Goal: Information Seeking & Learning: Understand process/instructions

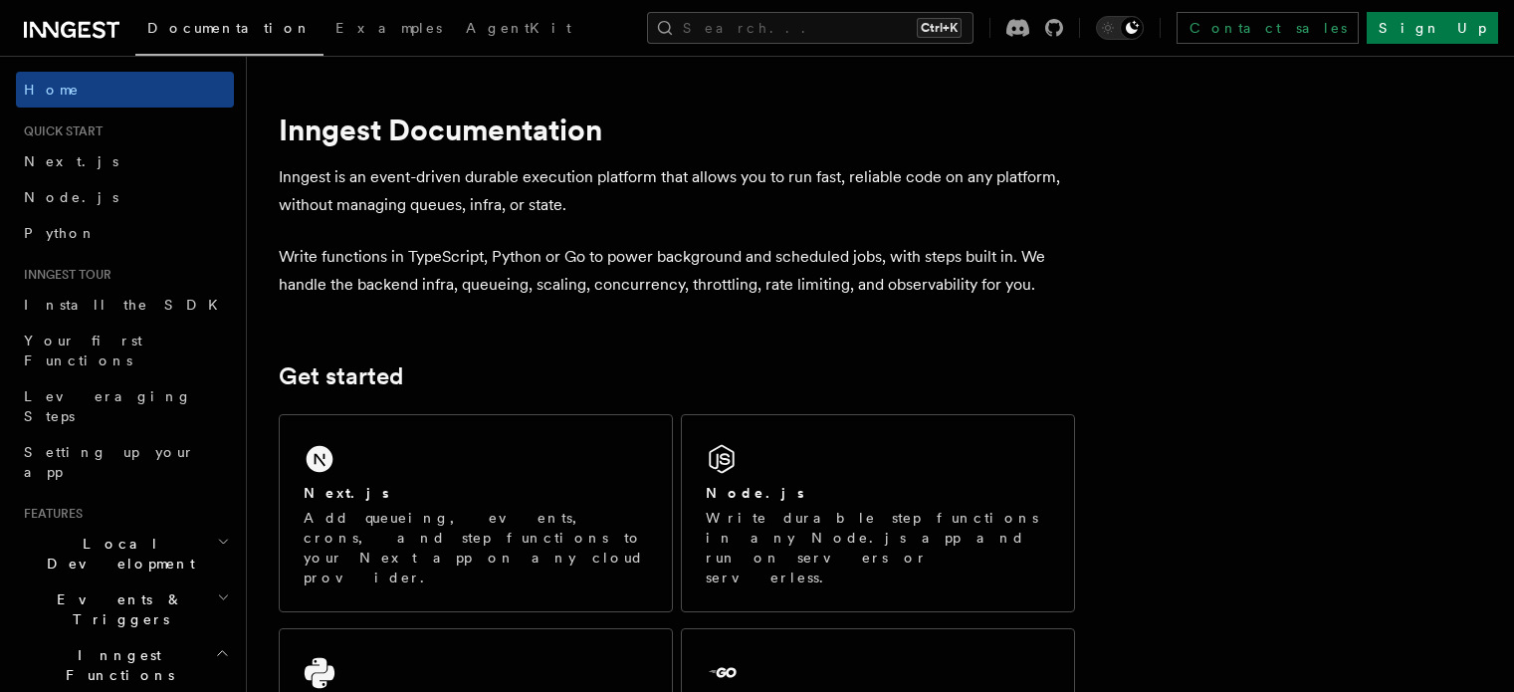
scroll to position [223, 0]
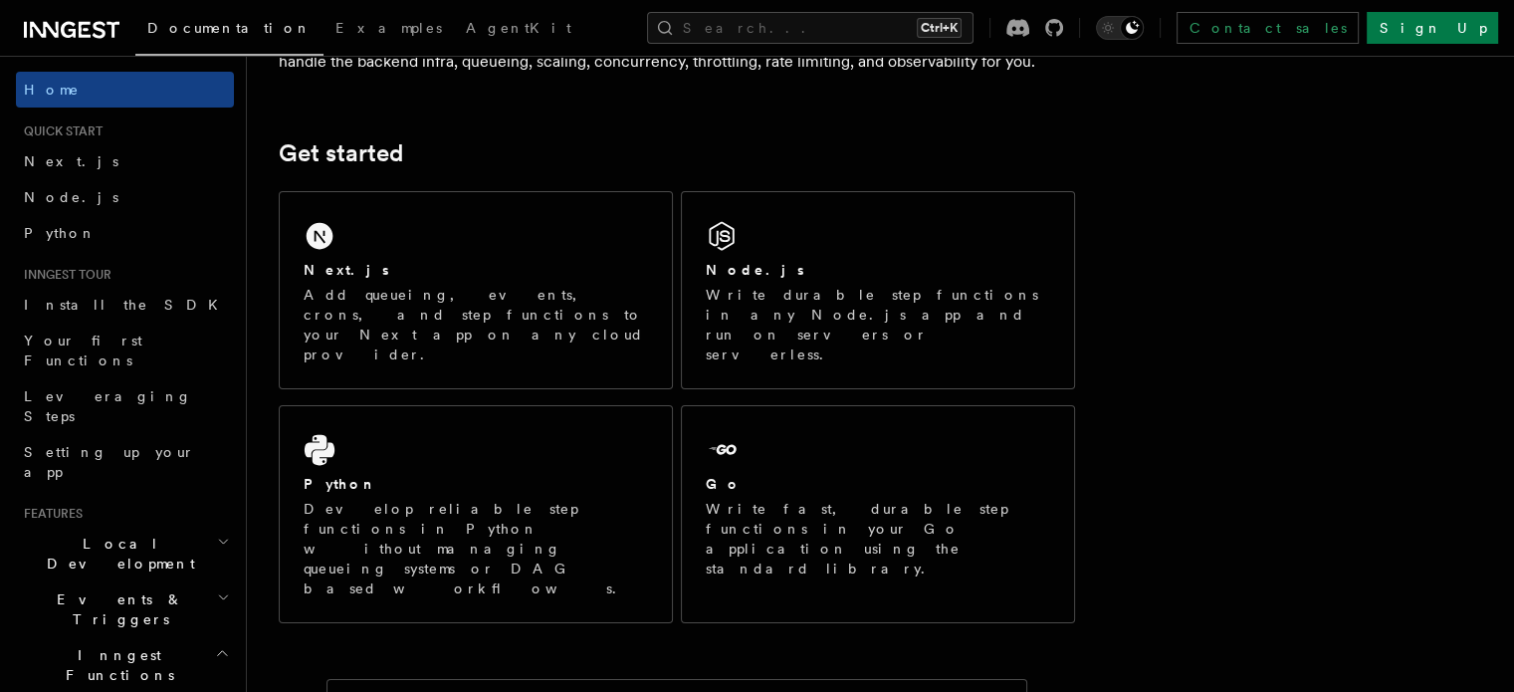
click at [629, 225] on div "Next.js Add queueing, events, crons, and step functions to your Next app on any…" at bounding box center [476, 290] width 392 height 196
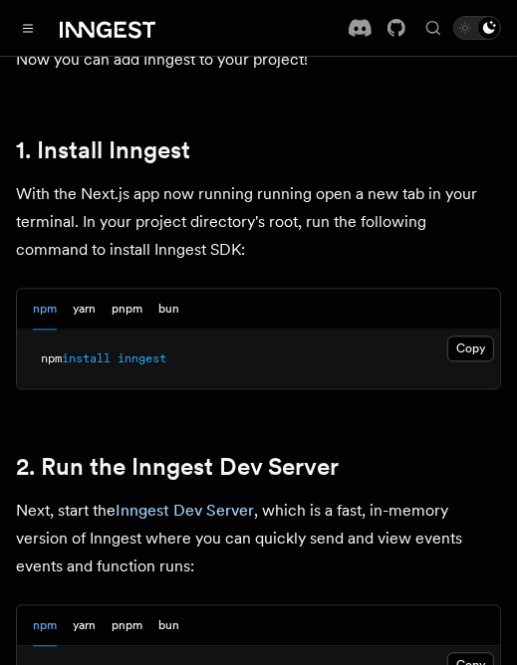
scroll to position [1215, 0]
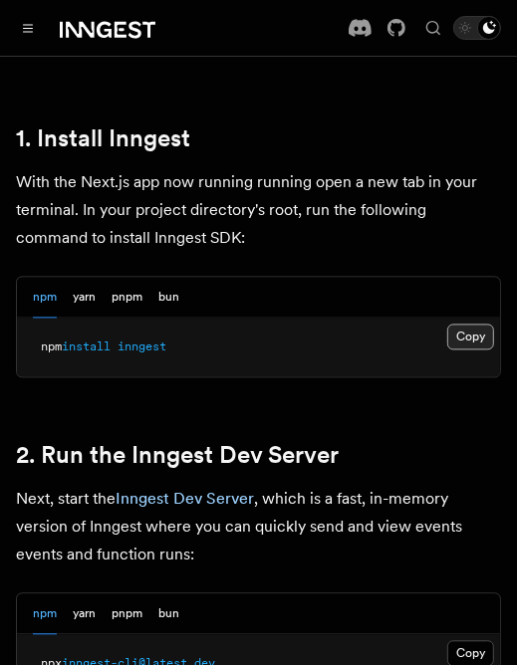
click at [468, 325] on button "Copy Copied" at bounding box center [470, 338] width 47 height 26
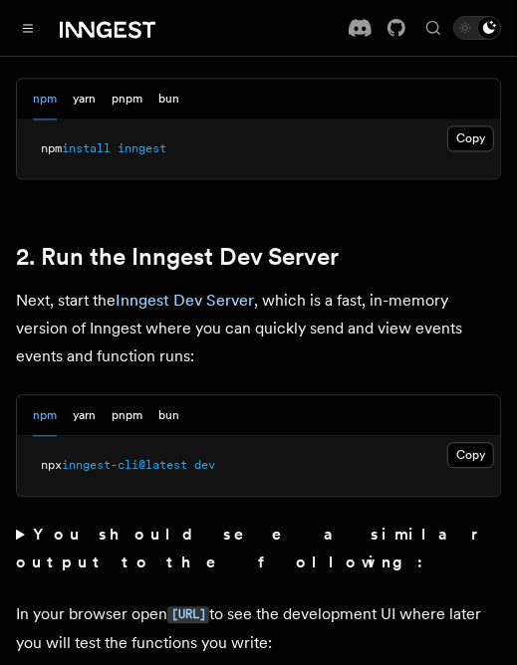
scroll to position [1416, 0]
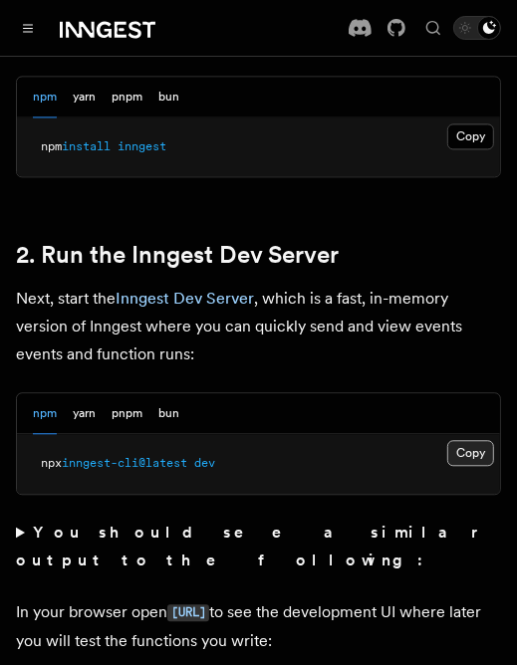
click at [477, 440] on button "Copy Copied" at bounding box center [470, 453] width 47 height 26
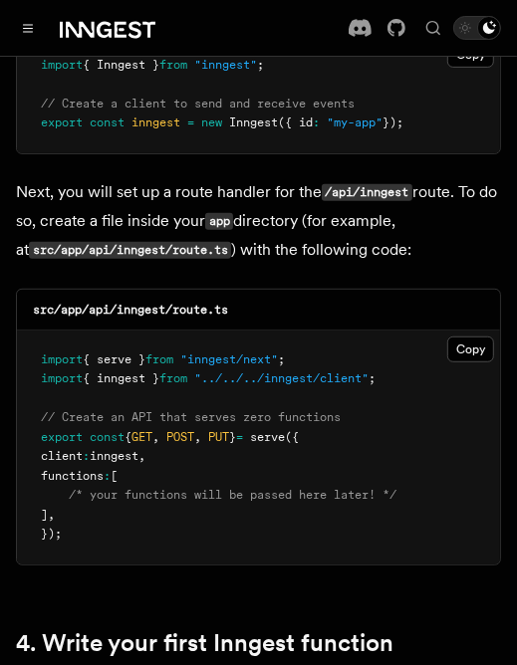
scroll to position [2814, 0]
